Goal: Transaction & Acquisition: Book appointment/travel/reservation

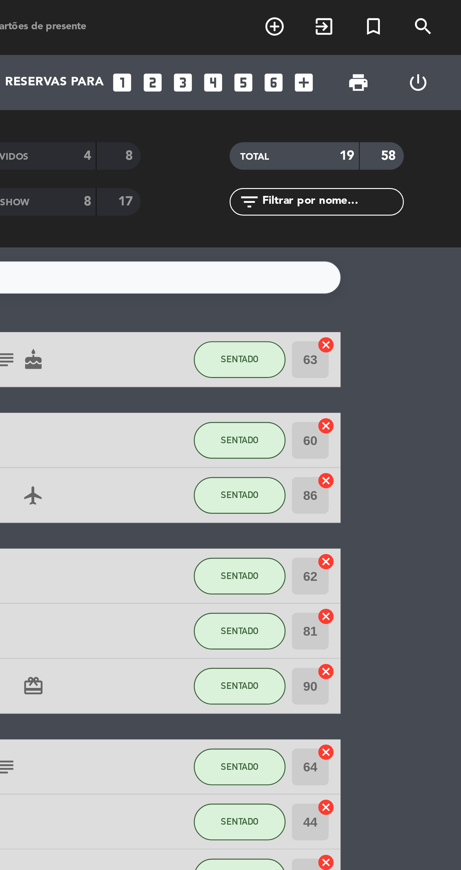
click at [409, 28] on icon "add_box" at bounding box center [407, 28] width 8 height 8
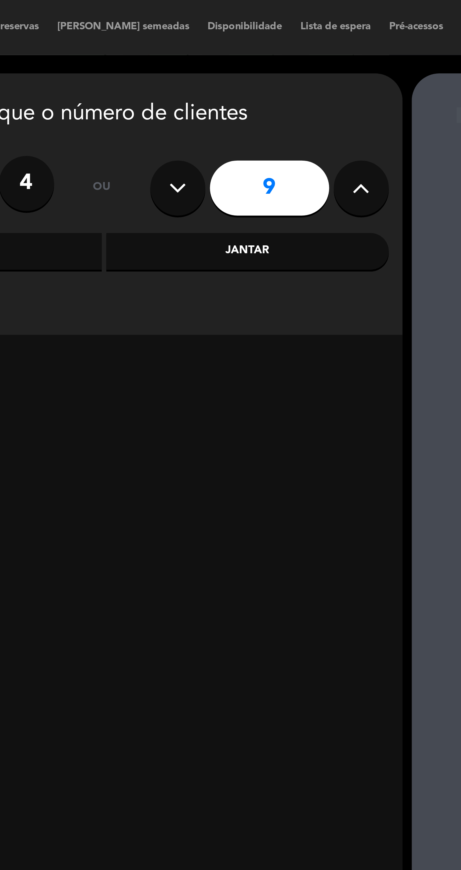
click at [263, 67] on icon at bounding box center [265, 64] width 6 height 9
type input "10"
click at [242, 83] on div "Jantar" at bounding box center [226, 86] width 97 height 13
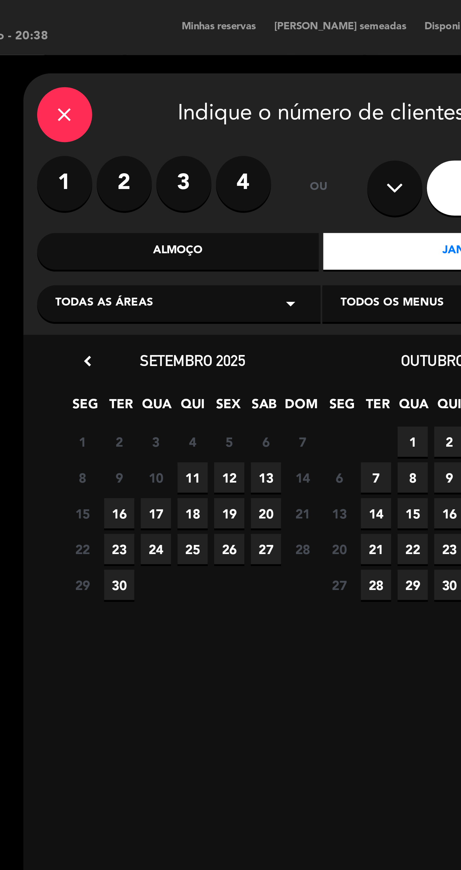
click at [132, 178] on span "18" at bounding box center [133, 176] width 10 height 10
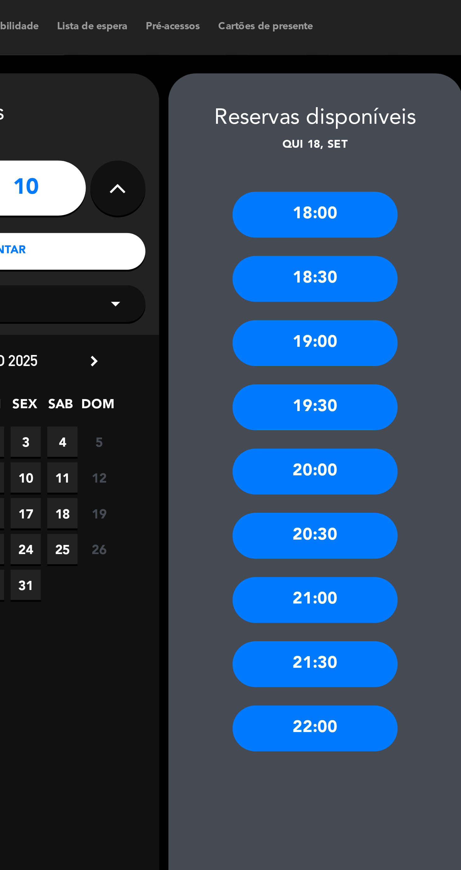
click at [347, 163] on div "20:00" at bounding box center [333, 162] width 57 height 16
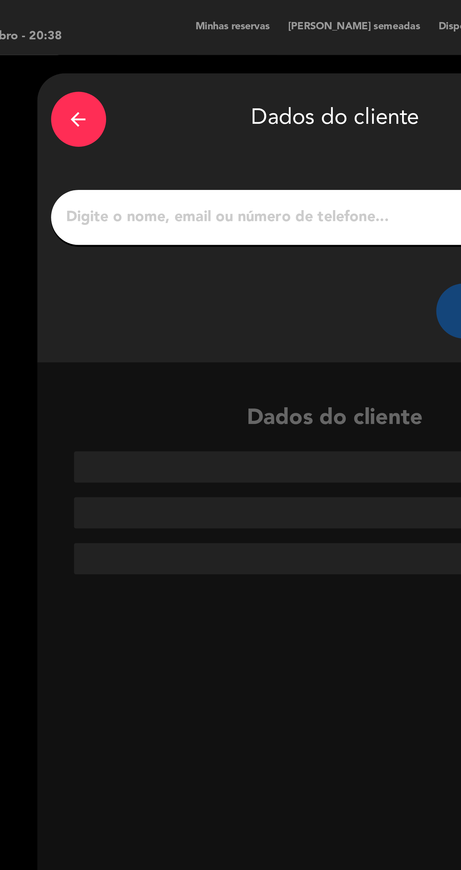
click at [185, 73] on input "1" at bounding box center [177, 74] width 186 height 9
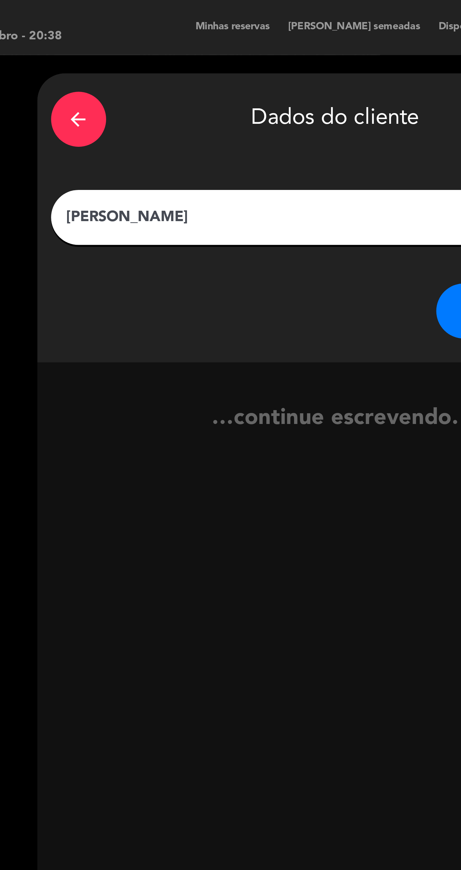
type input "[PERSON_NAME]"
click at [213, 104] on button "CRIAR CLIENTE" at bounding box center [243, 106] width 63 height 19
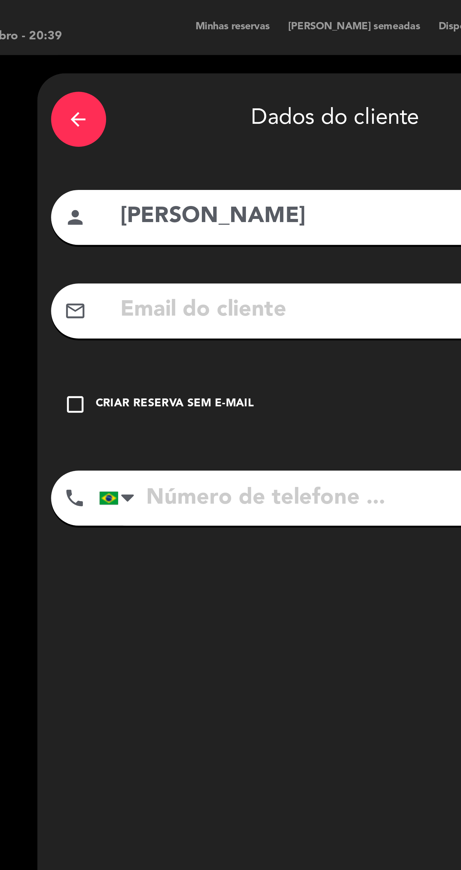
click at [130, 138] on div "Criar reserva sem e-mail" at bounding box center [122, 139] width 54 height 6
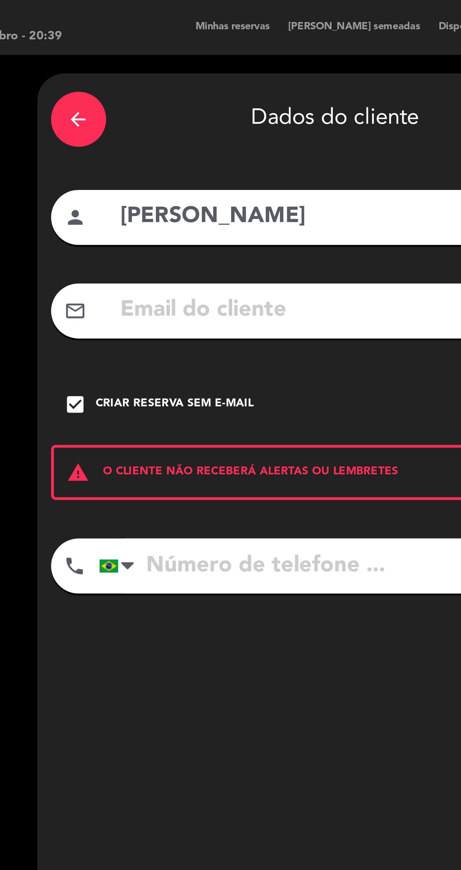
click at [150, 192] on input "tel" at bounding box center [185, 194] width 179 height 19
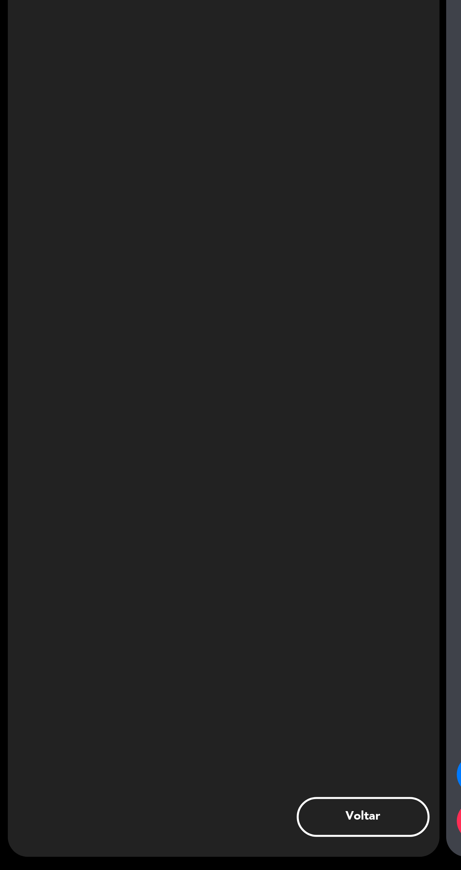
scroll to position [62, 0]
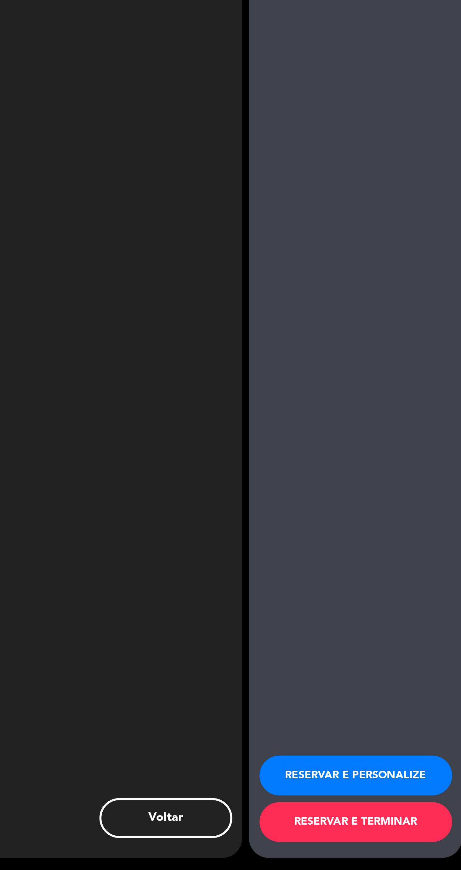
type input "[PHONE_NUMBER]"
click at [322, 849] on button "RESERVAR E TERMINAR" at bounding box center [333, 846] width 91 height 19
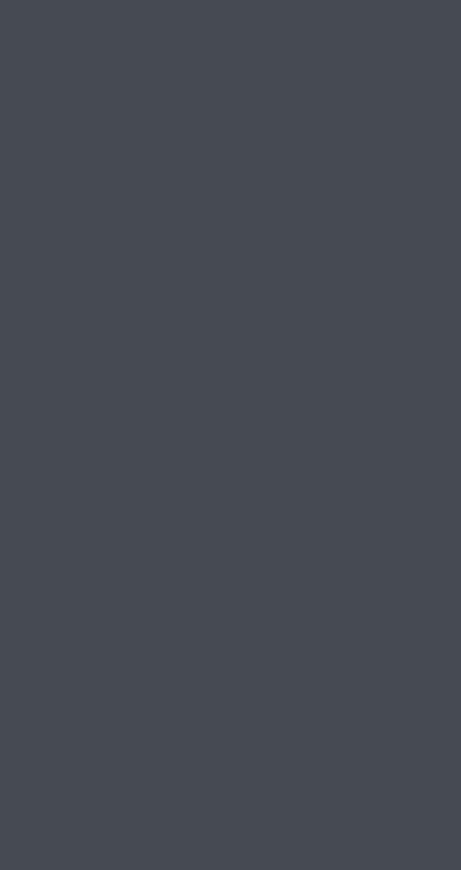
scroll to position [52, 0]
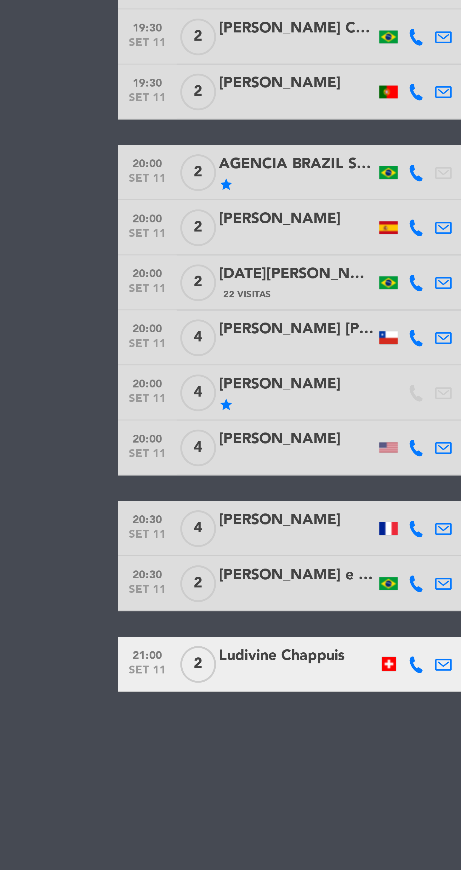
click at [117, 435] on div "Não há notas para este serviço. Clique para adicionar uma 18:30 set 11 2 [PERSO…" at bounding box center [230, 477] width 461 height 785
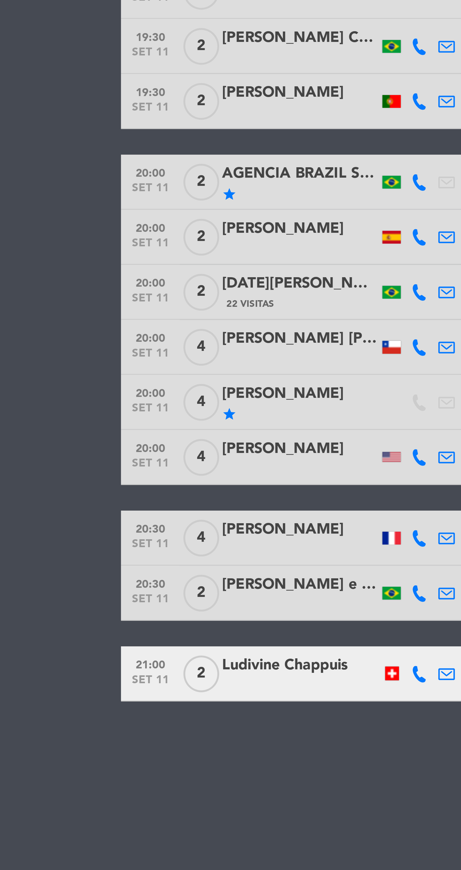
scroll to position [0, 0]
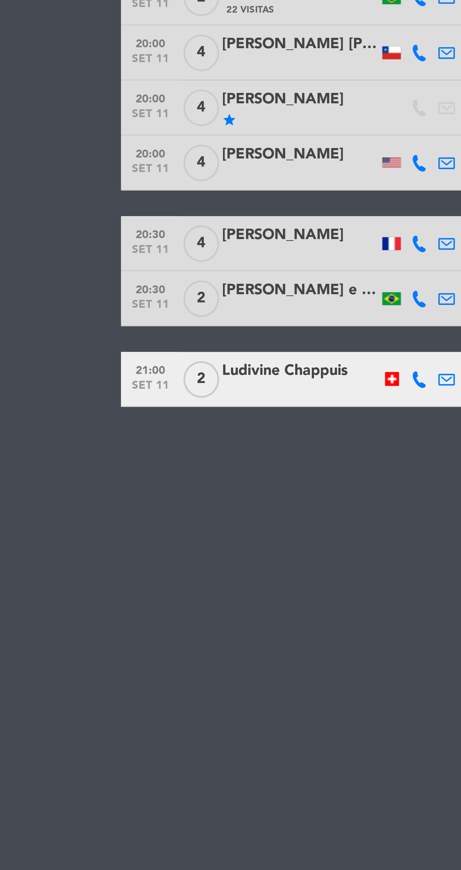
click at [98, 543] on div "Não há notas para este serviço. Clique para adicionar uma 18:30 set 11 2 [PERSO…" at bounding box center [230, 477] width 461 height 785
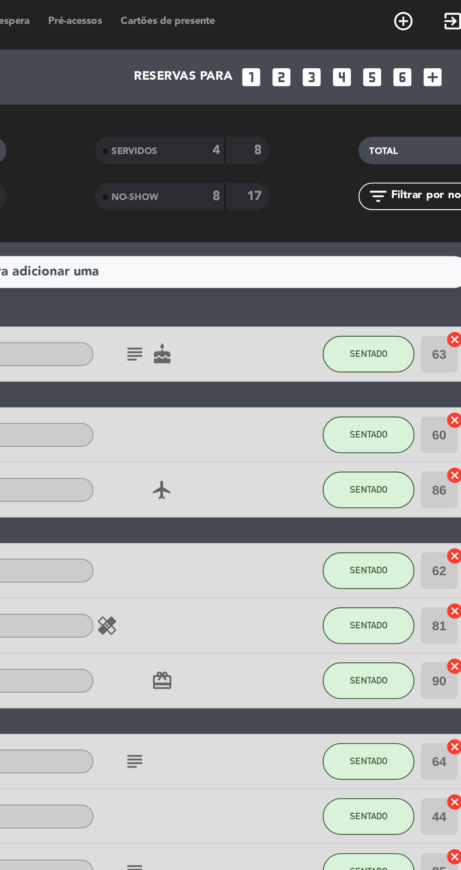
click at [319, 70] on div "NO-SHOW" at bounding box center [307, 69] width 29 height 7
